Goal: Check status: Check status

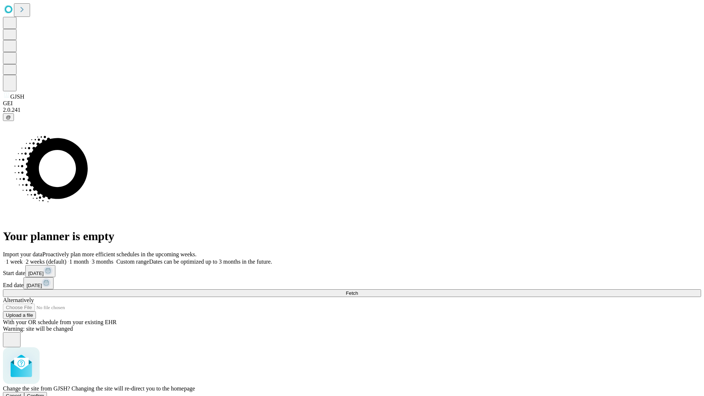
click at [44, 393] on span "Confirm" at bounding box center [35, 395] width 17 height 5
click at [23, 258] on label "1 week" at bounding box center [13, 261] width 20 height 6
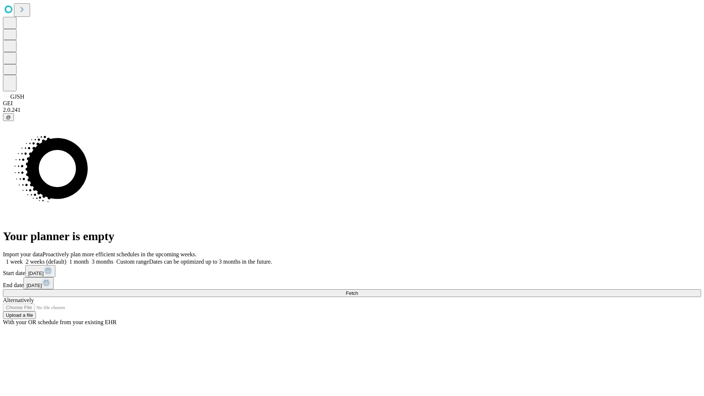
click at [358, 290] on span "Fetch" at bounding box center [352, 292] width 12 height 5
